Goal: Task Accomplishment & Management: Manage account settings

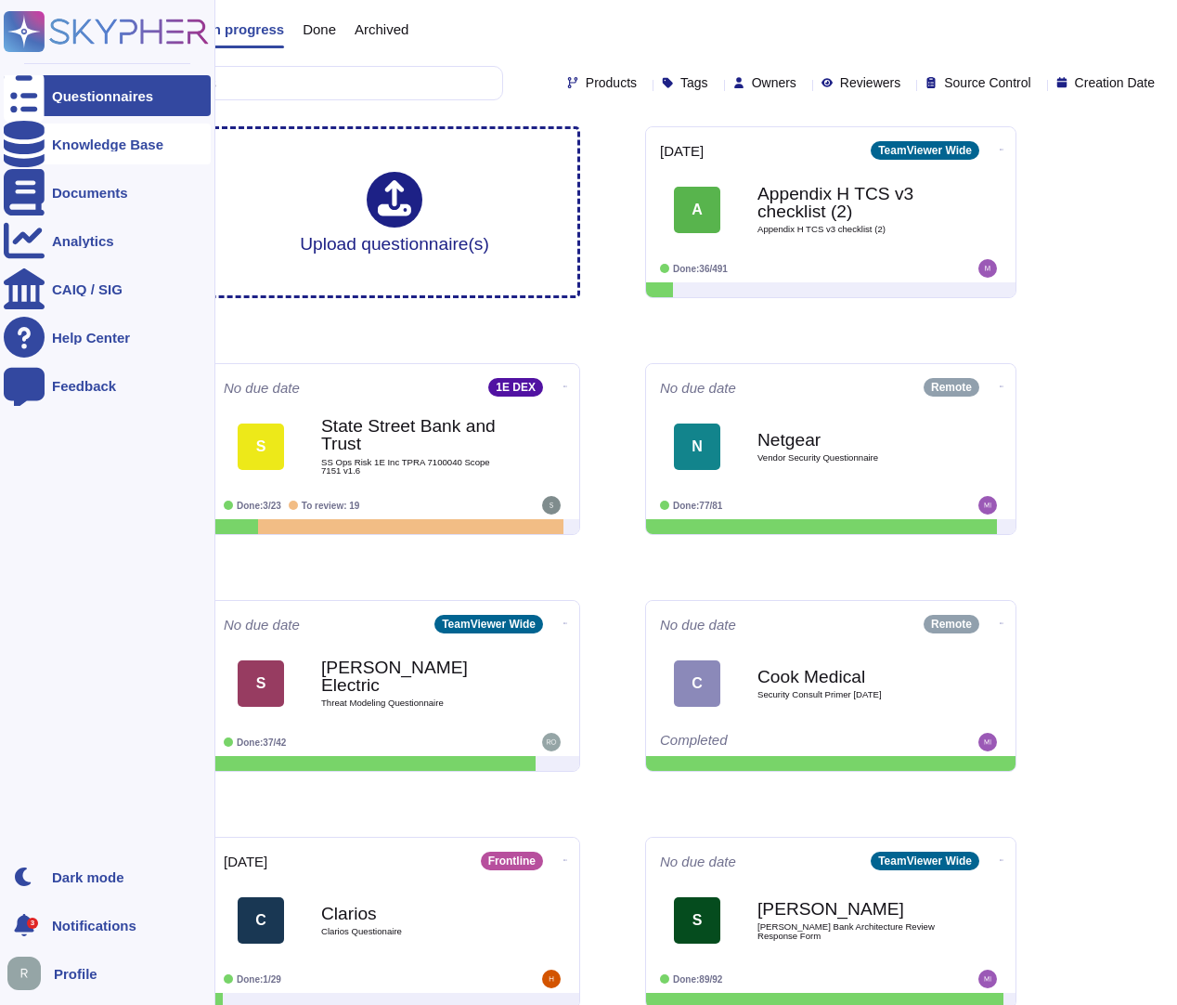
click at [33, 148] on icon at bounding box center [24, 144] width 41 height 46
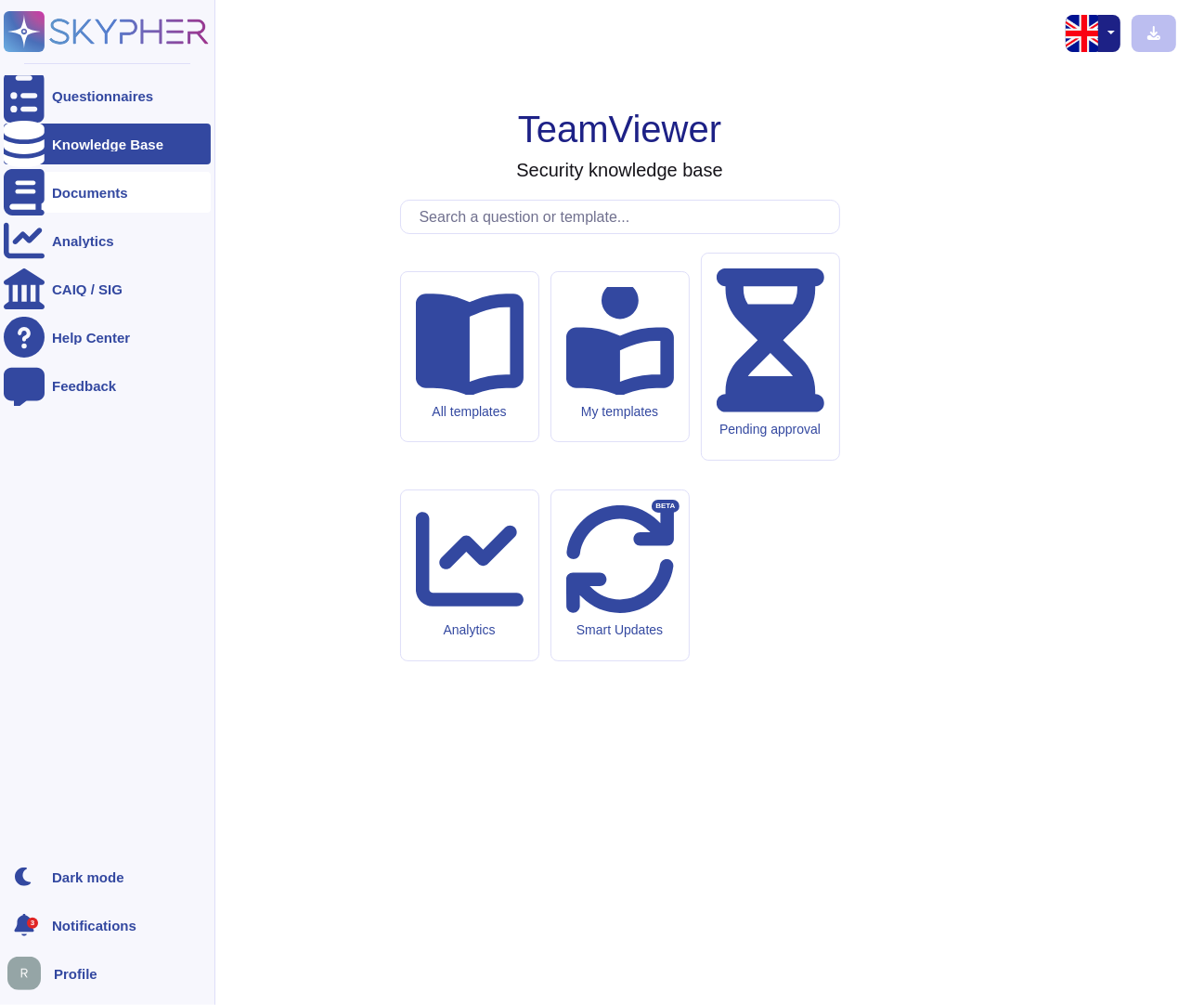
click at [136, 193] on div "Documents" at bounding box center [107, 192] width 207 height 41
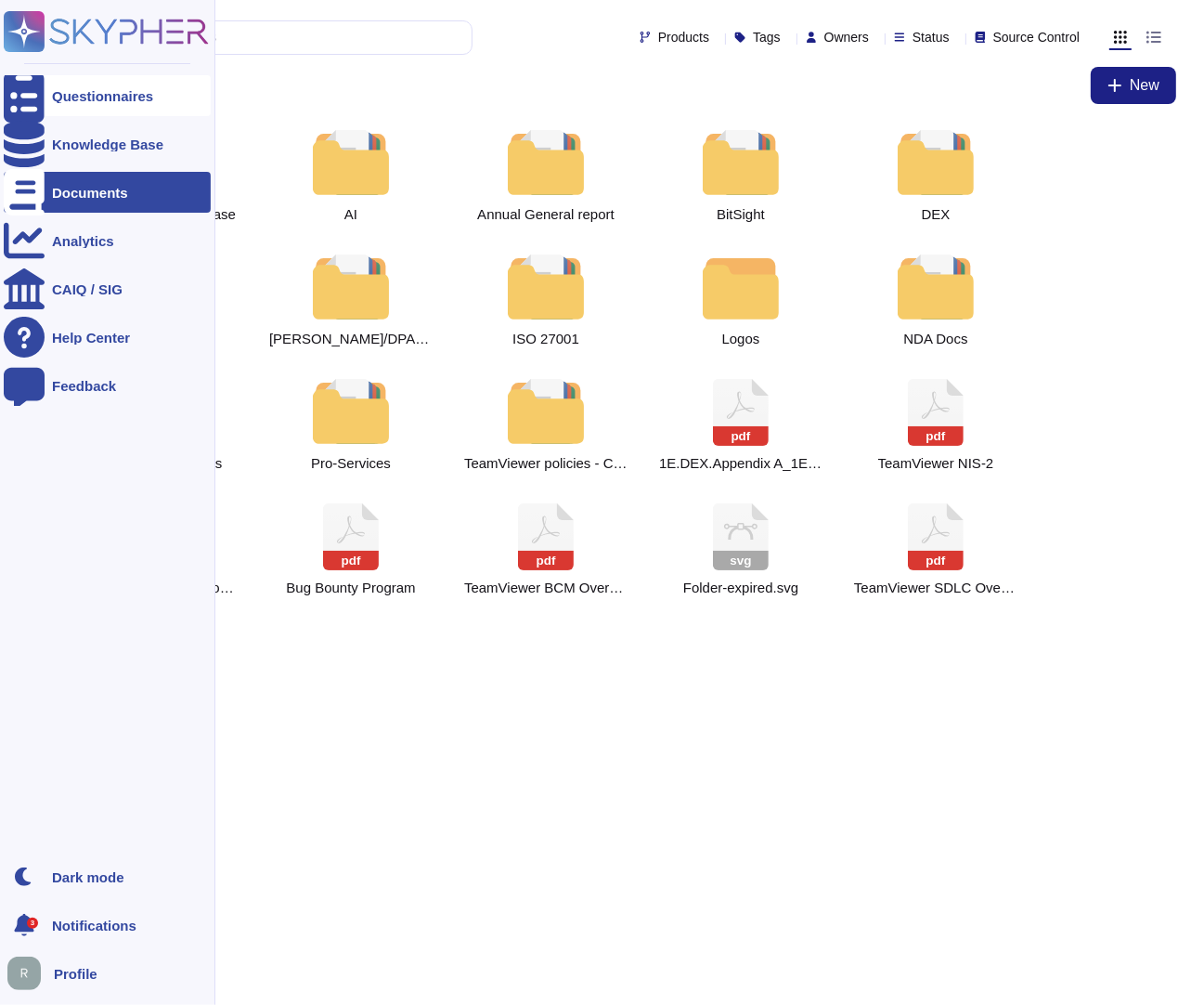
click at [105, 104] on div "Questionnaires" at bounding box center [107, 95] width 207 height 41
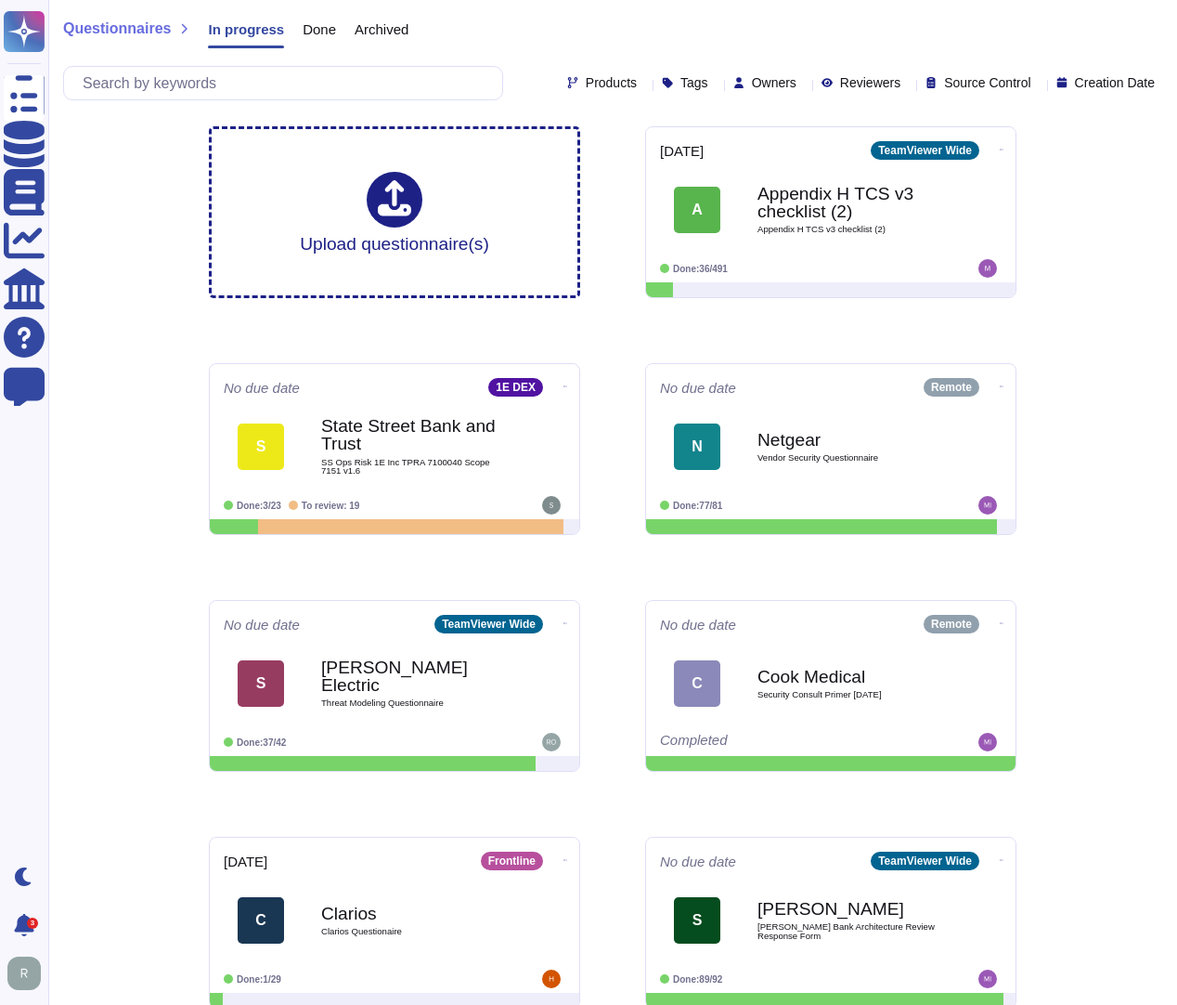
click at [319, 29] on span "Done" at bounding box center [319, 29] width 33 height 14
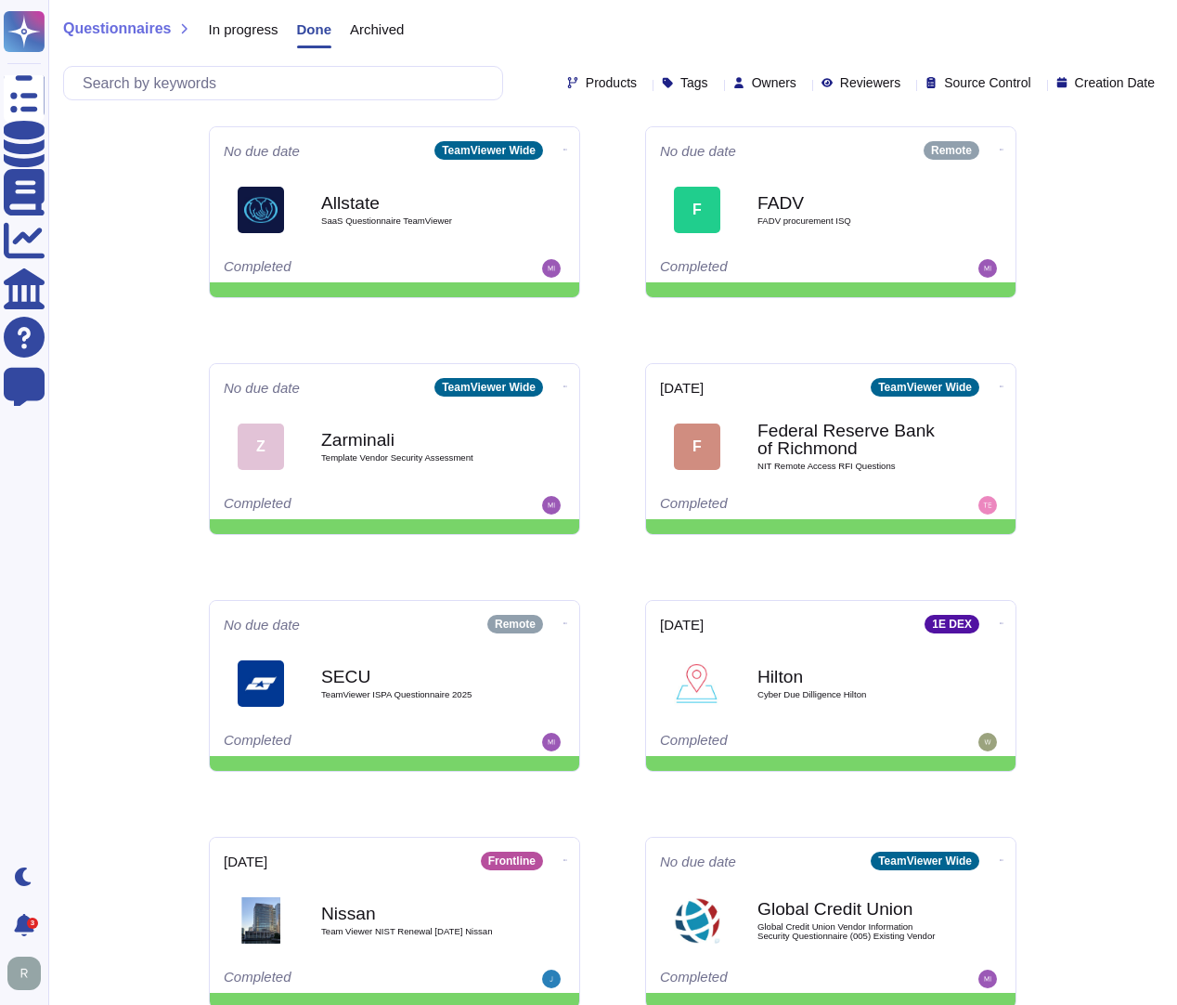
click at [227, 33] on span "In progress" at bounding box center [243, 29] width 70 height 14
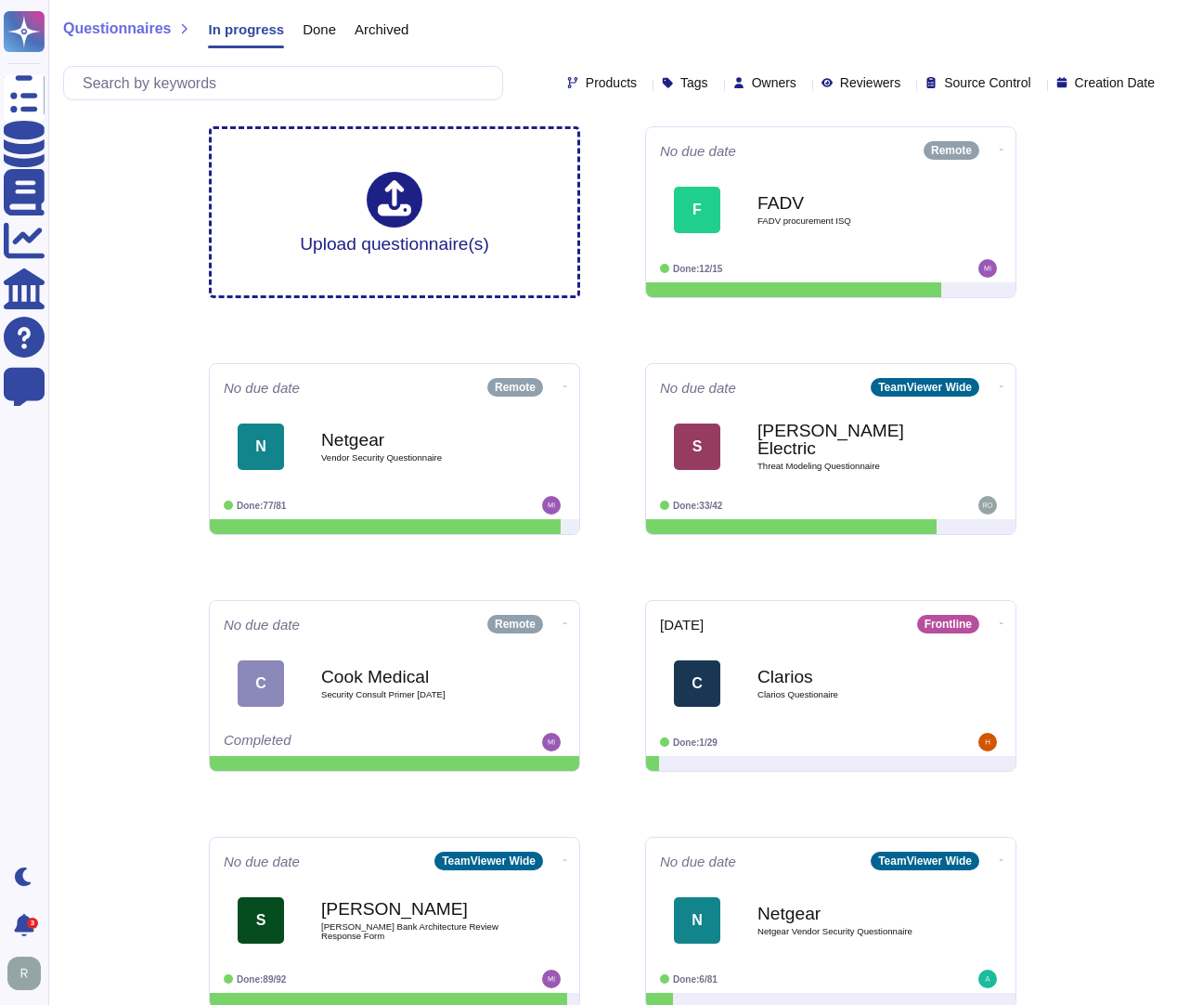
click at [308, 33] on span "Done" at bounding box center [319, 29] width 33 height 14
